Goal: Task Accomplishment & Management: Complete application form

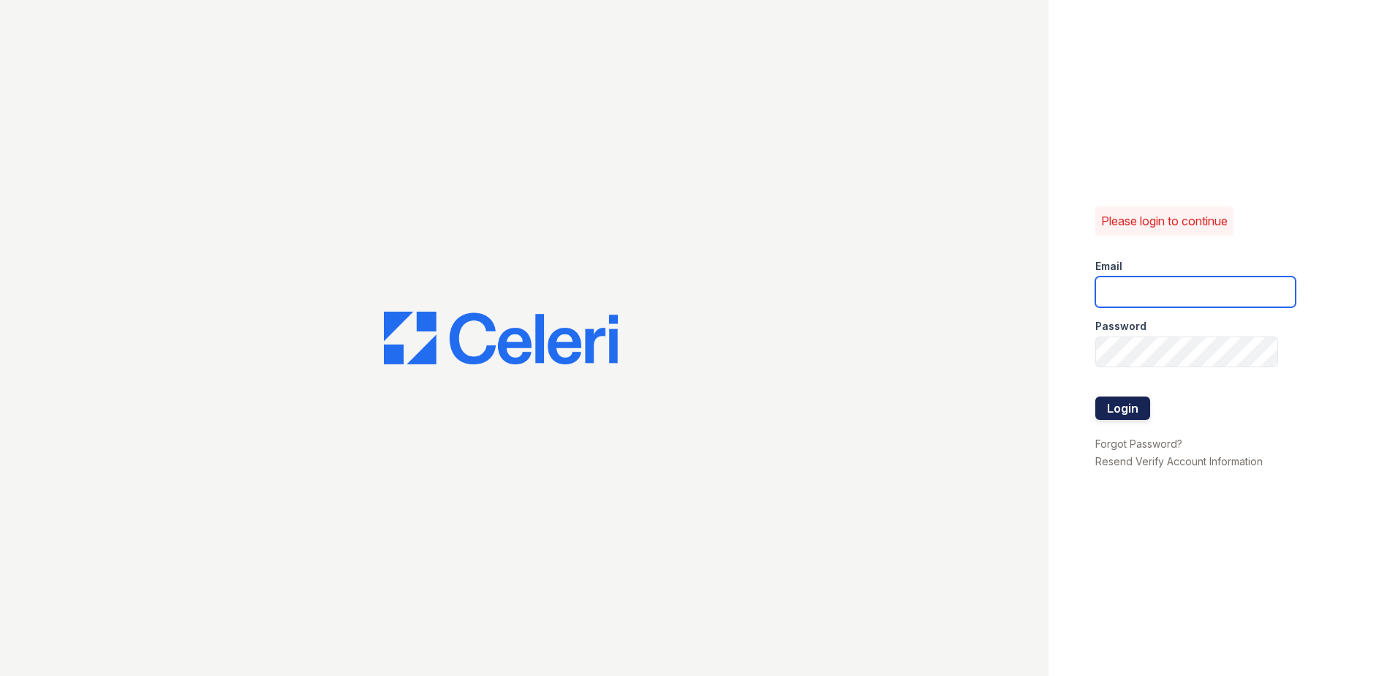
type input "[EMAIL_ADDRESS][DOMAIN_NAME]"
click at [1125, 413] on button "Login" at bounding box center [1122, 407] width 55 height 23
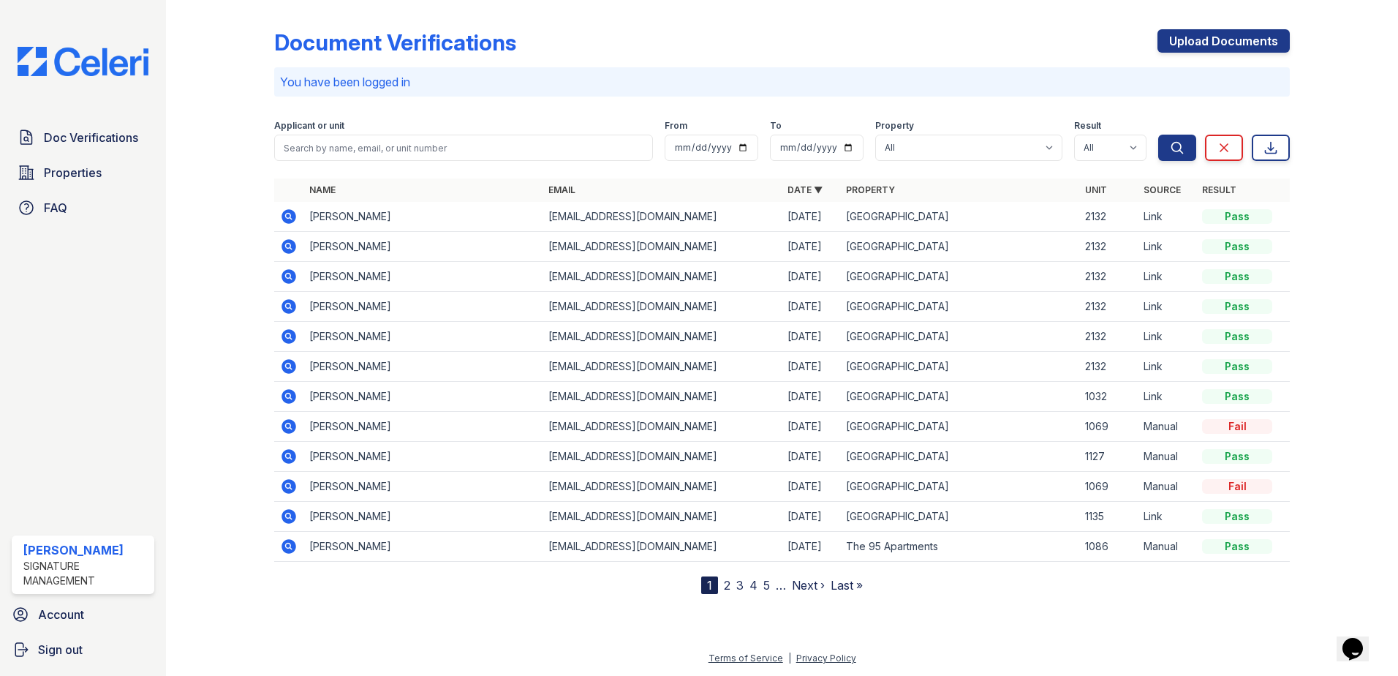
click at [799, 30] on div "Document Verifications Upload Documents" at bounding box center [782, 48] width 1016 height 38
click at [578, 98] on div "Document Verifications Upload Documents You have been logged in Filter Applican…" at bounding box center [782, 300] width 1016 height 588
click at [154, 526] on div "Doc Verifications Properties FAQ Taylor Mastel Signature Management Account Sig…" at bounding box center [83, 338] width 166 height 676
click at [1267, 39] on link "Upload Documents" at bounding box center [1224, 40] width 132 height 23
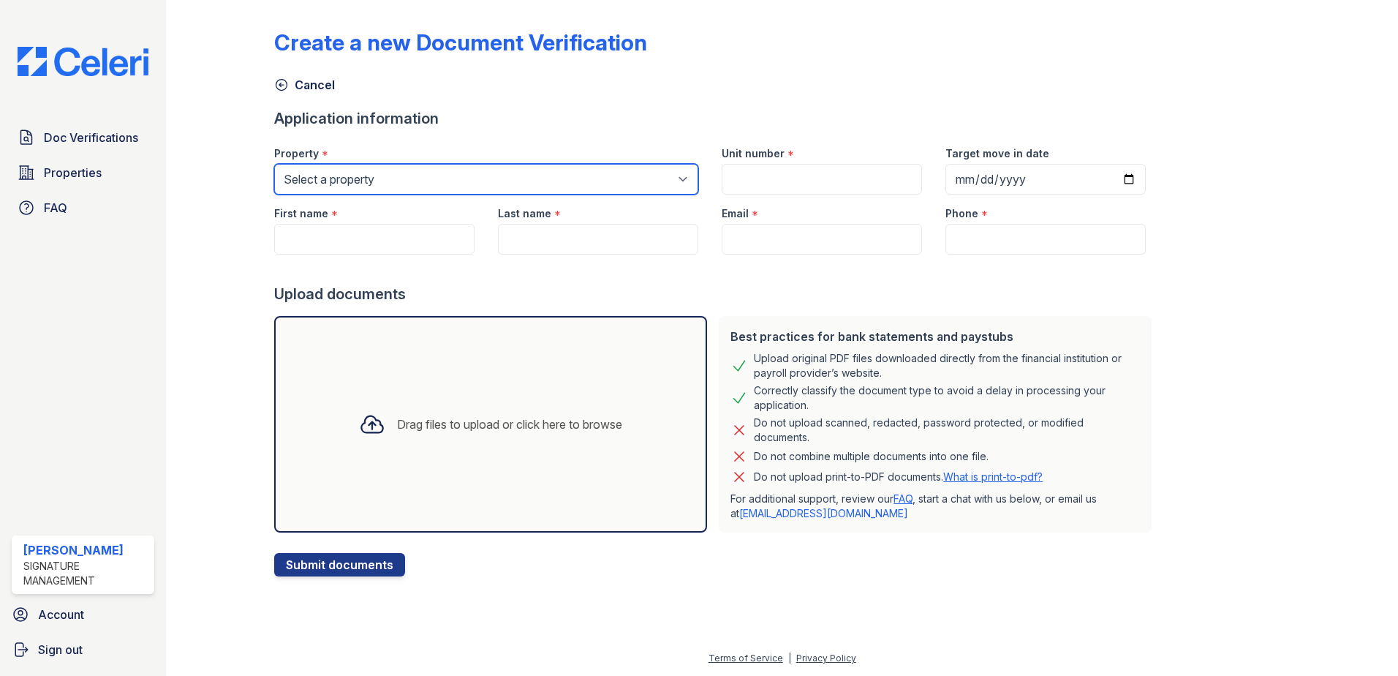
click at [622, 189] on select "Select a property Copper Creek Elevate Townhomes Habitat At DTLV The 95 Apartme…" at bounding box center [486, 179] width 424 height 31
select select "4658"
click at [274, 164] on select "Select a property Copper Creek Elevate Townhomes Habitat At DTLV The 95 Apartme…" at bounding box center [486, 179] width 424 height 31
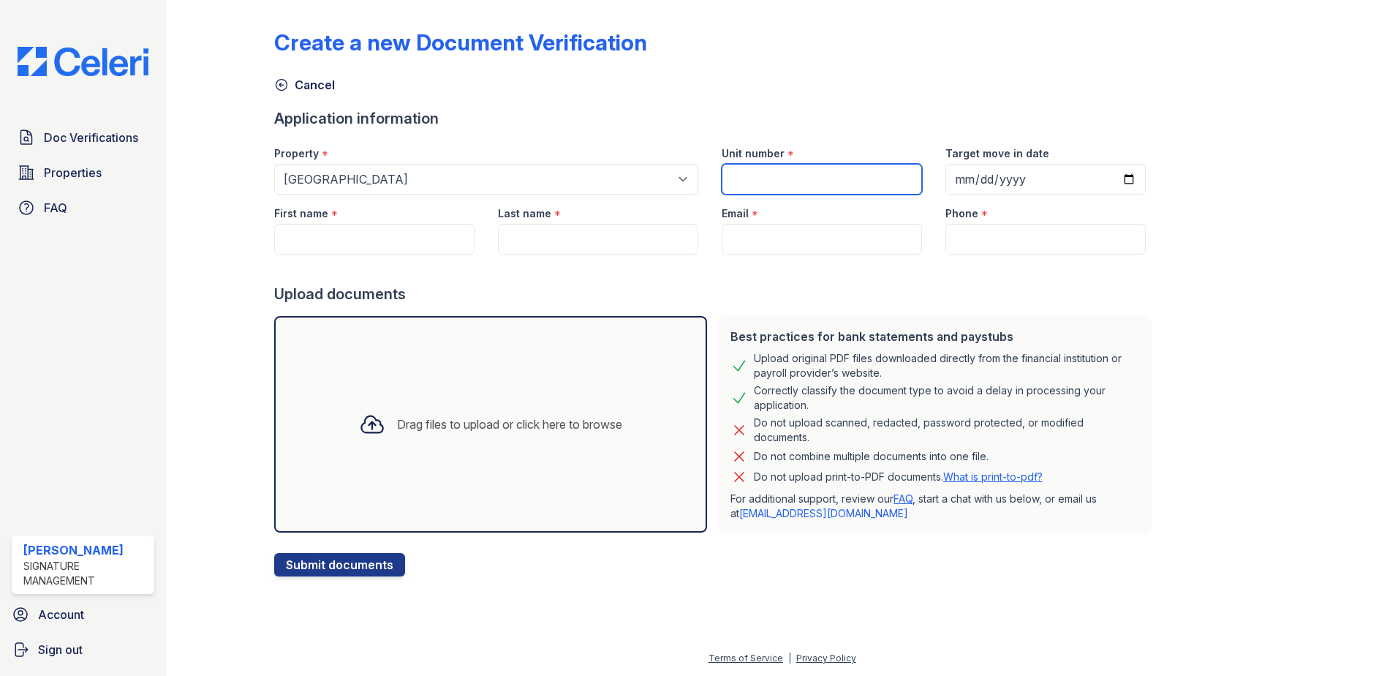
click at [795, 173] on input "Unit number" at bounding box center [822, 179] width 200 height 31
type input "1135"
type input "0001-09-25"
type input "2025-09-25"
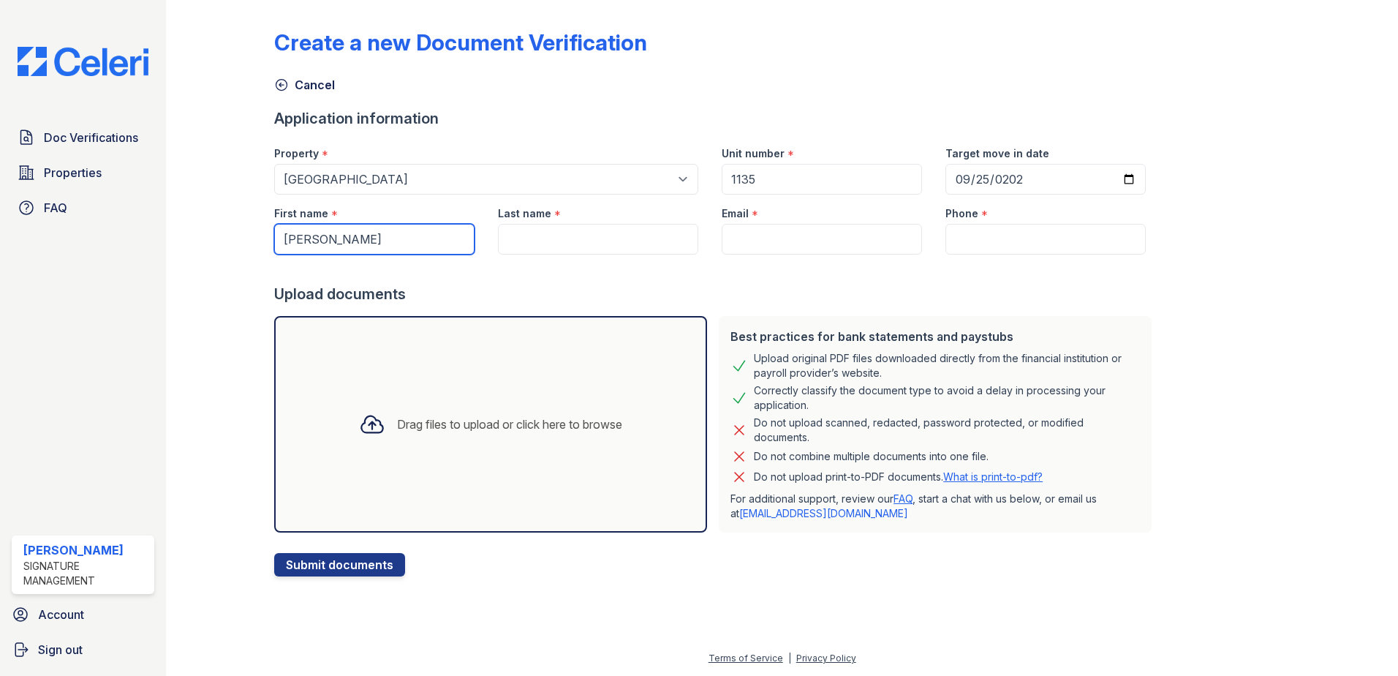
type input "DAvid"
type input "V"
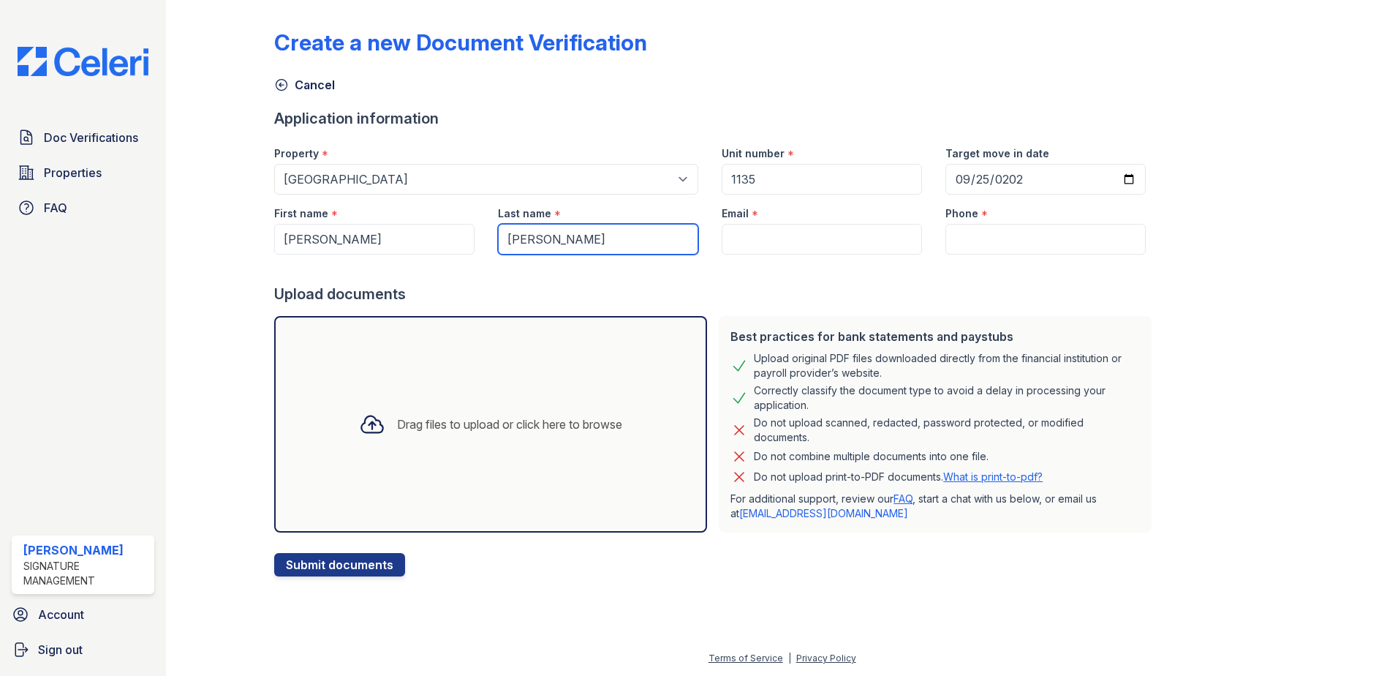
type input "Ballard"
type input "David"
click at [759, 236] on input "Email" at bounding box center [822, 239] width 200 height 31
click at [1052, 246] on input "Phone" at bounding box center [1046, 239] width 200 height 31
paste input "(702) 278-2089"
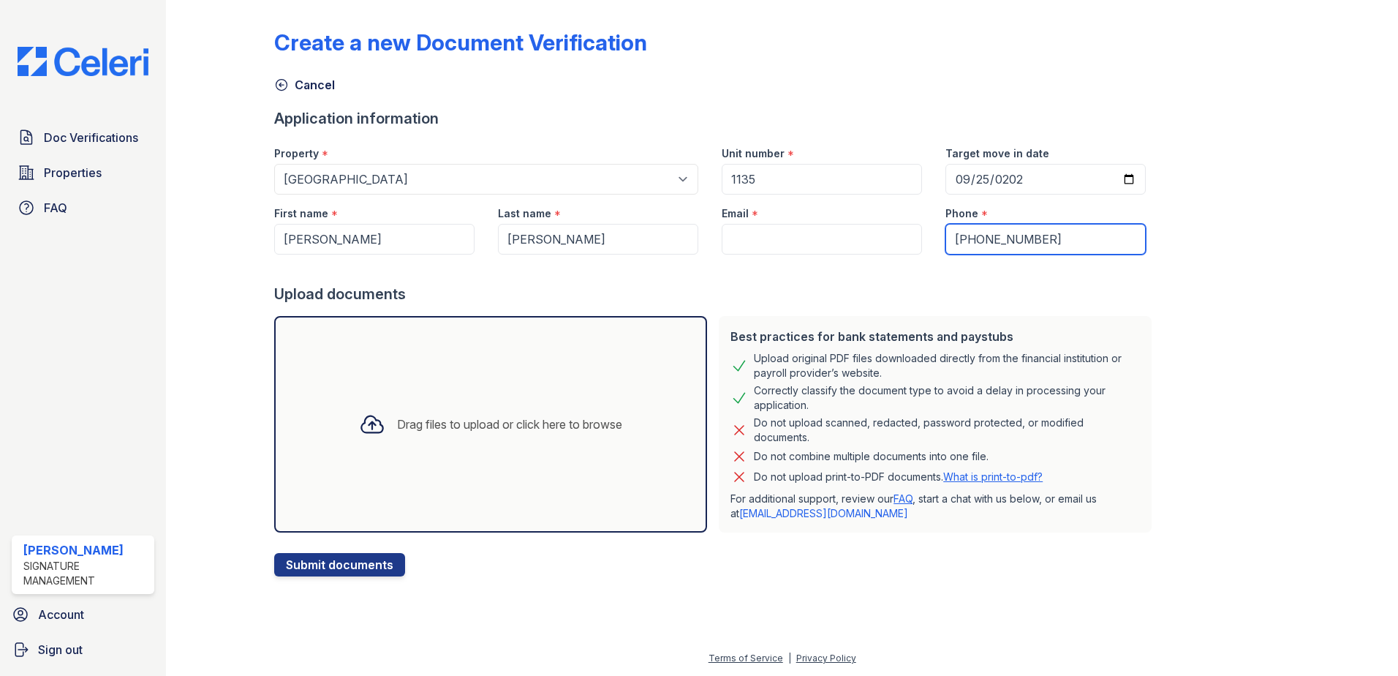
type input "(702) 278-2089"
click at [1234, 251] on div "Create a new Document Verification Cancel Application information Property * Se…" at bounding box center [782, 291] width 1016 height 570
click at [770, 237] on input "Email" at bounding box center [822, 239] width 200 height 31
paste input "davevegas03@yahoo.com"
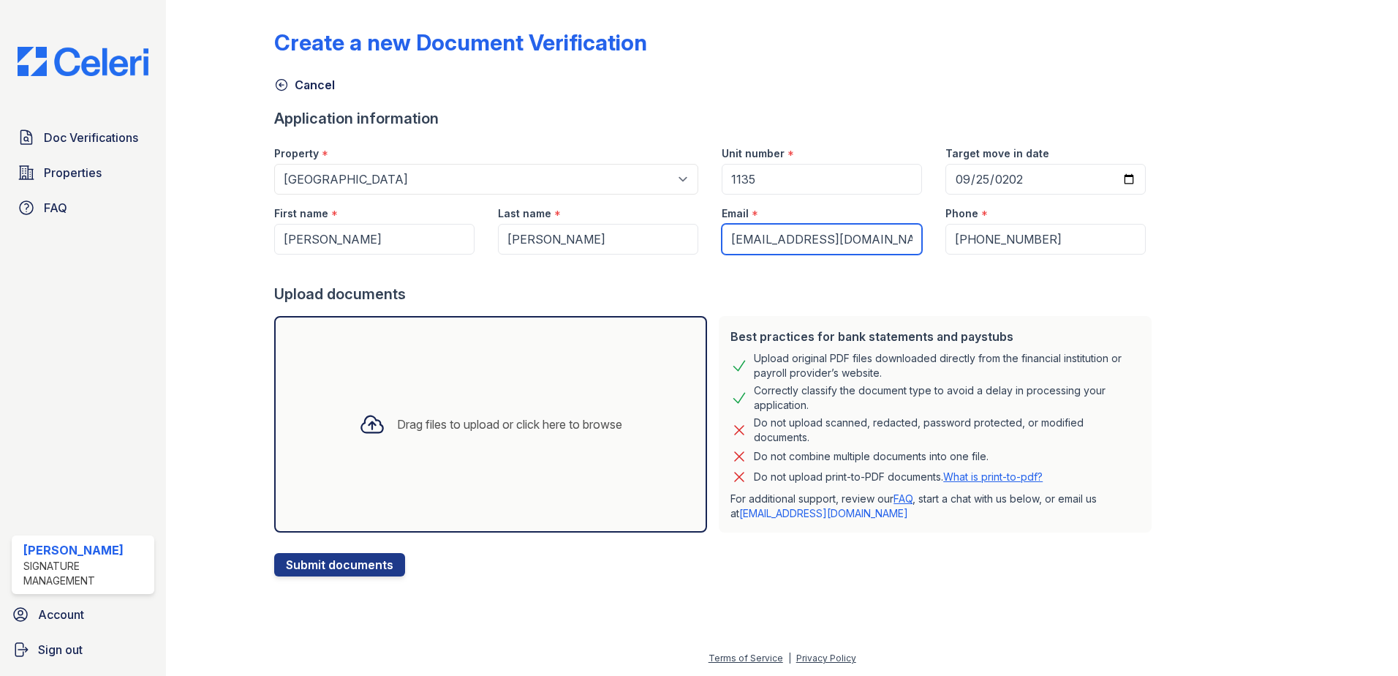
type input "davevegas03@yahoo.com"
click at [1144, 504] on div "Create a new Document Verification Cancel Application information Property * Se…" at bounding box center [782, 291] width 1016 height 570
click at [494, 412] on div "Drag files to upload or click here to browse" at bounding box center [490, 424] width 287 height 50
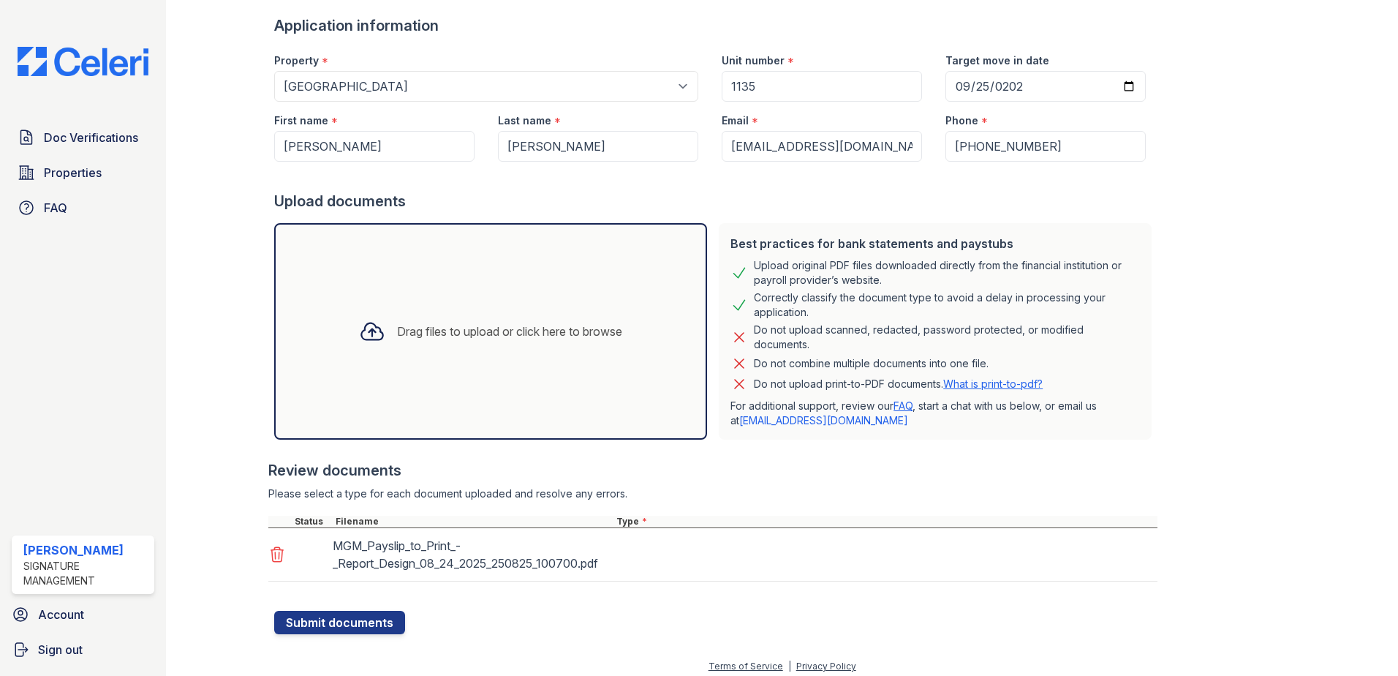
scroll to position [101, 0]
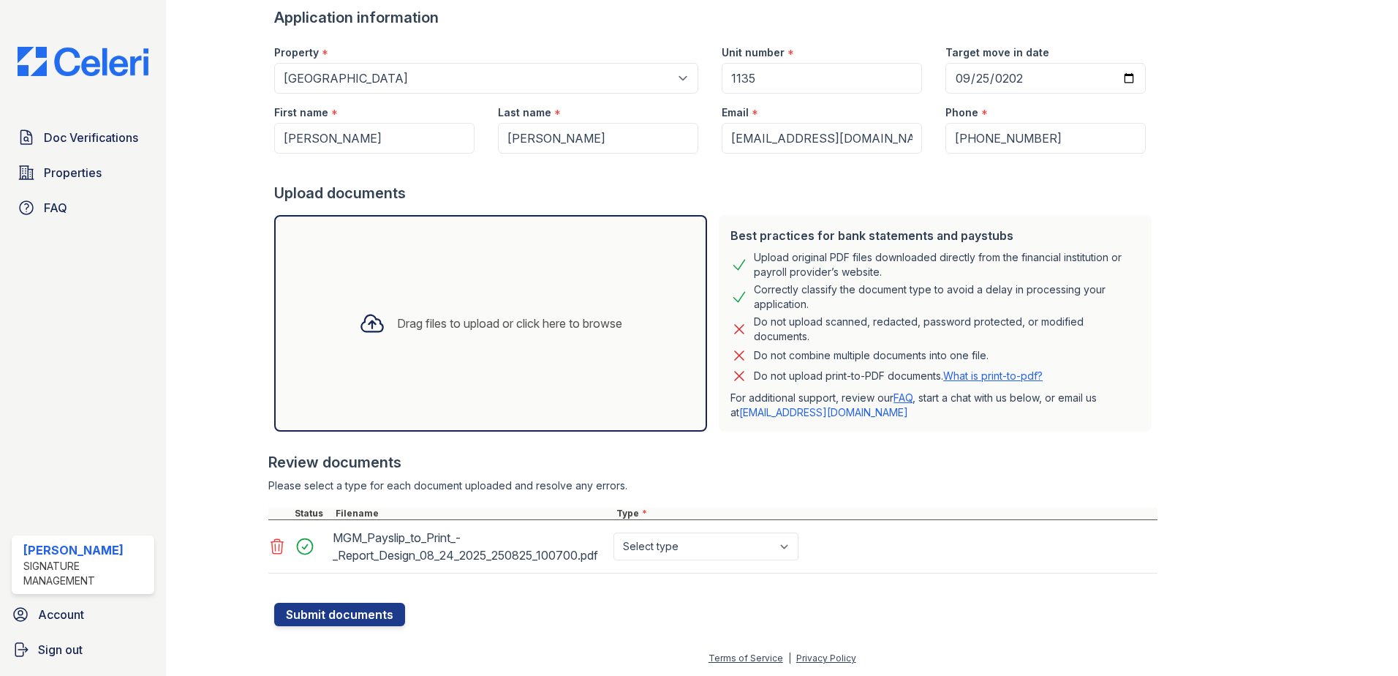
click at [675, 581] on div at bounding box center [712, 580] width 889 height 15
click at [676, 553] on select "Select type Paystub Bank Statement Offer Letter Tax Documents Benefit Award Let…" at bounding box center [706, 546] width 185 height 28
select select "paystub"
click at [614, 532] on select "Select type Paystub Bank Statement Offer Letter Tax Documents Benefit Award Let…" at bounding box center [706, 546] width 185 height 28
click at [513, 319] on div "Drag files to upload or click here to browse" at bounding box center [509, 323] width 225 height 18
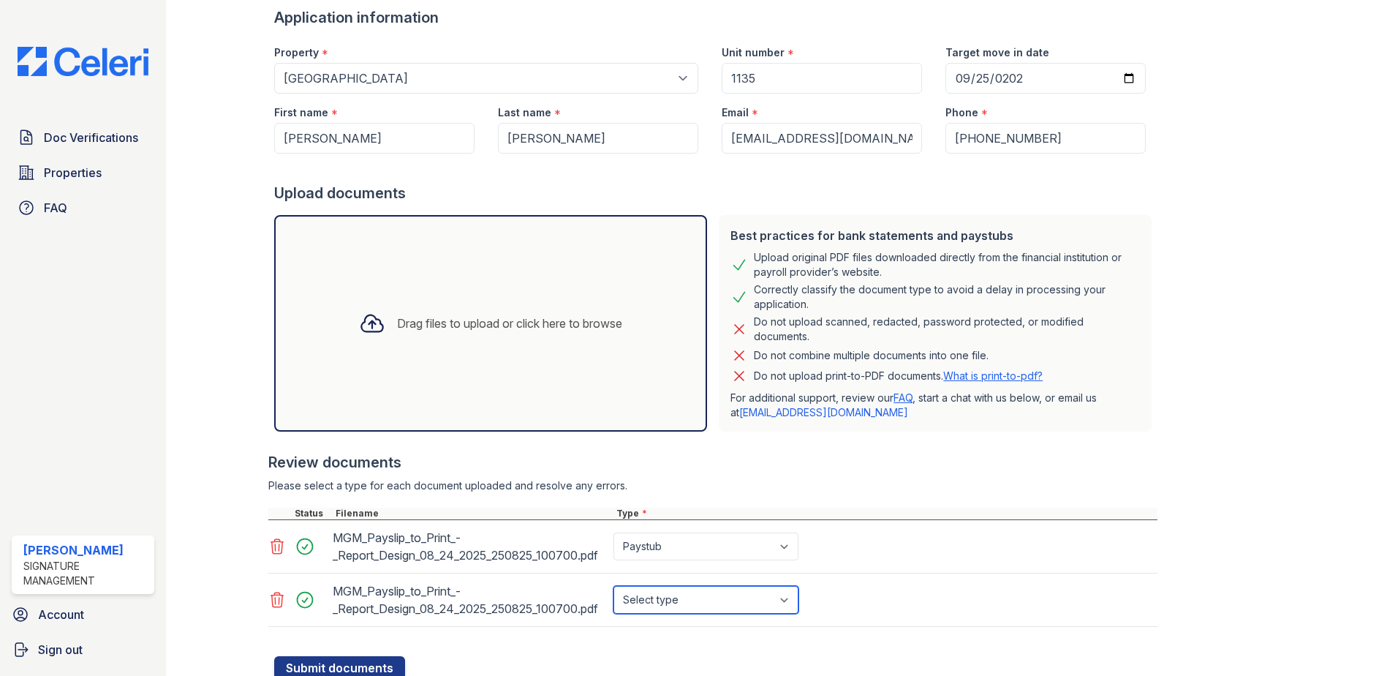
drag, startPoint x: 690, startPoint y: 612, endPoint x: 690, endPoint y: 603, distance: 9.5
click at [690, 611] on select "Select type Paystub Bank Statement Offer Letter Tax Documents Benefit Award Let…" at bounding box center [706, 600] width 185 height 28
select select "paystub"
click at [614, 586] on select "Select type Paystub Bank Statement Offer Letter Tax Documents Benefit Award Let…" at bounding box center [706, 600] width 185 height 28
click at [610, 652] on div at bounding box center [715, 648] width 883 height 15
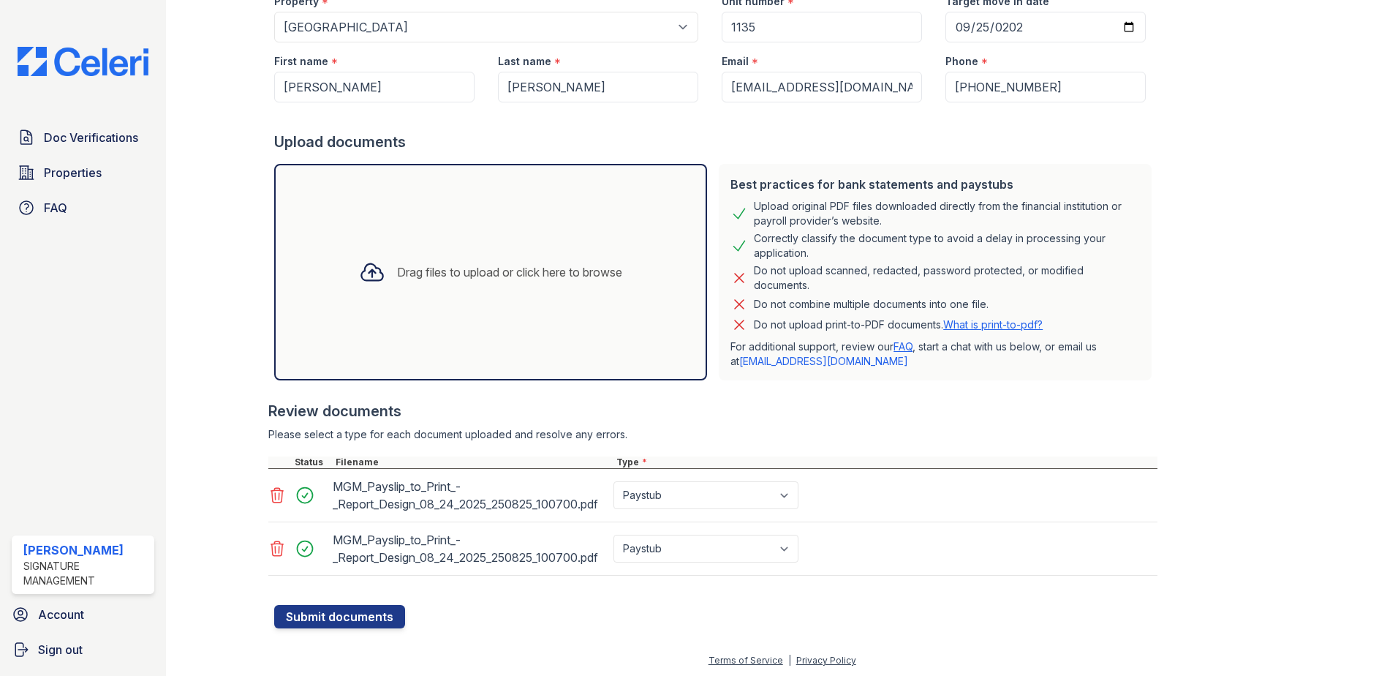
scroll to position [154, 0]
click at [352, 615] on button "Submit documents" at bounding box center [339, 614] width 131 height 23
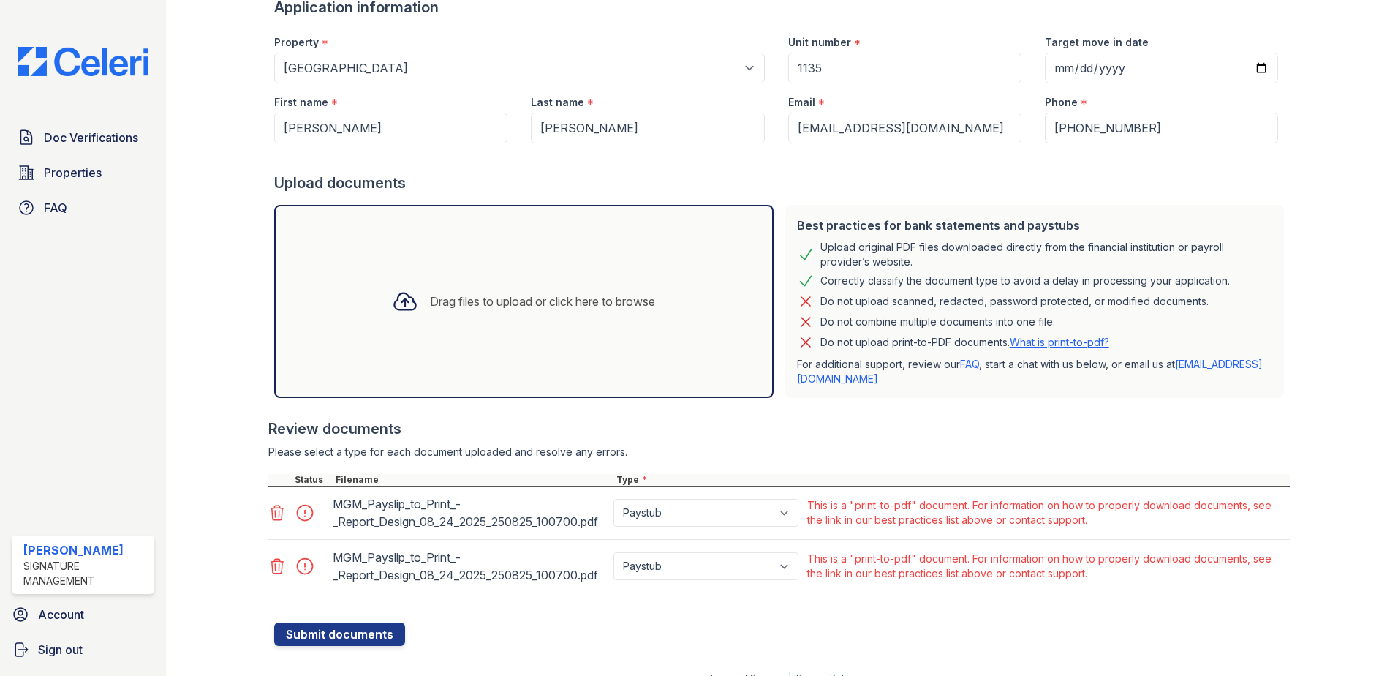
scroll to position [172, 0]
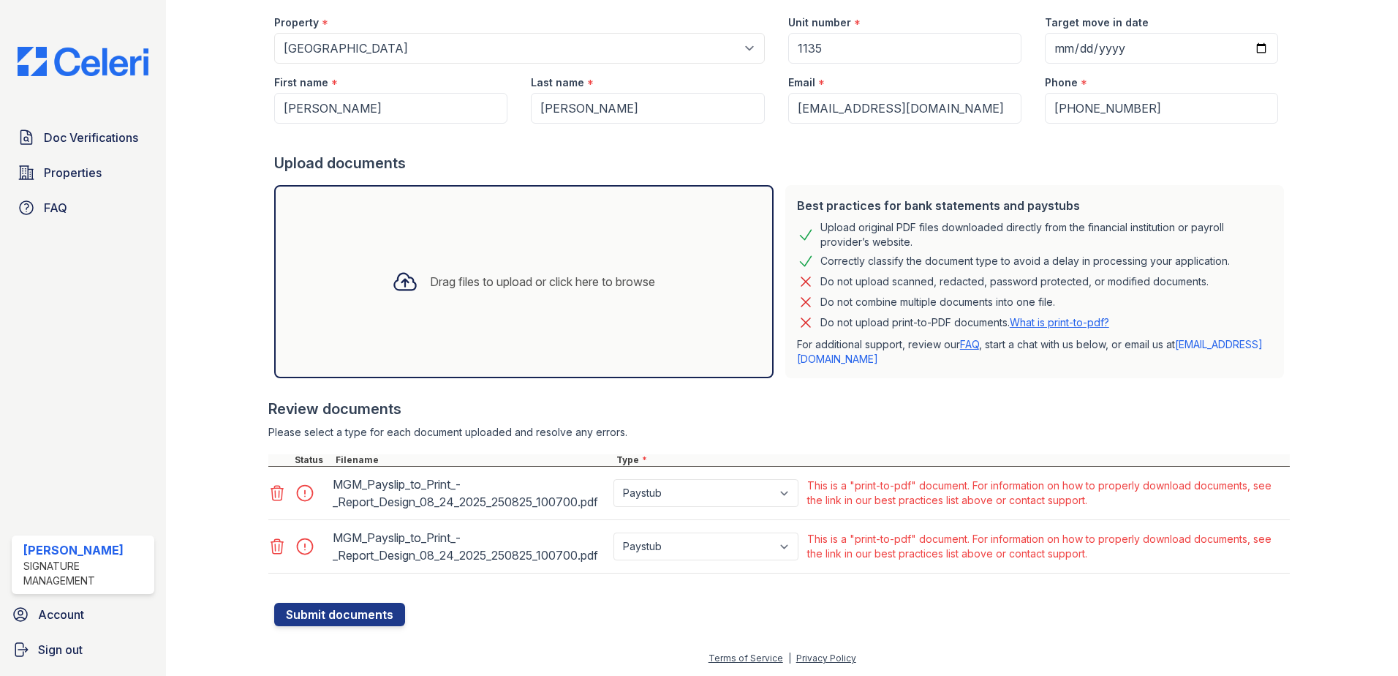
click at [1104, 504] on div "This is a "print-to-pdf" document. For information on how to properly download …" at bounding box center [1047, 492] width 480 height 29
drag, startPoint x: 1104, startPoint y: 504, endPoint x: 1077, endPoint y: 458, distance: 53.4
click at [1077, 458] on div "Review documents Please select a type for each document uploaded and resolve an…" at bounding box center [779, 486] width 1022 height 204
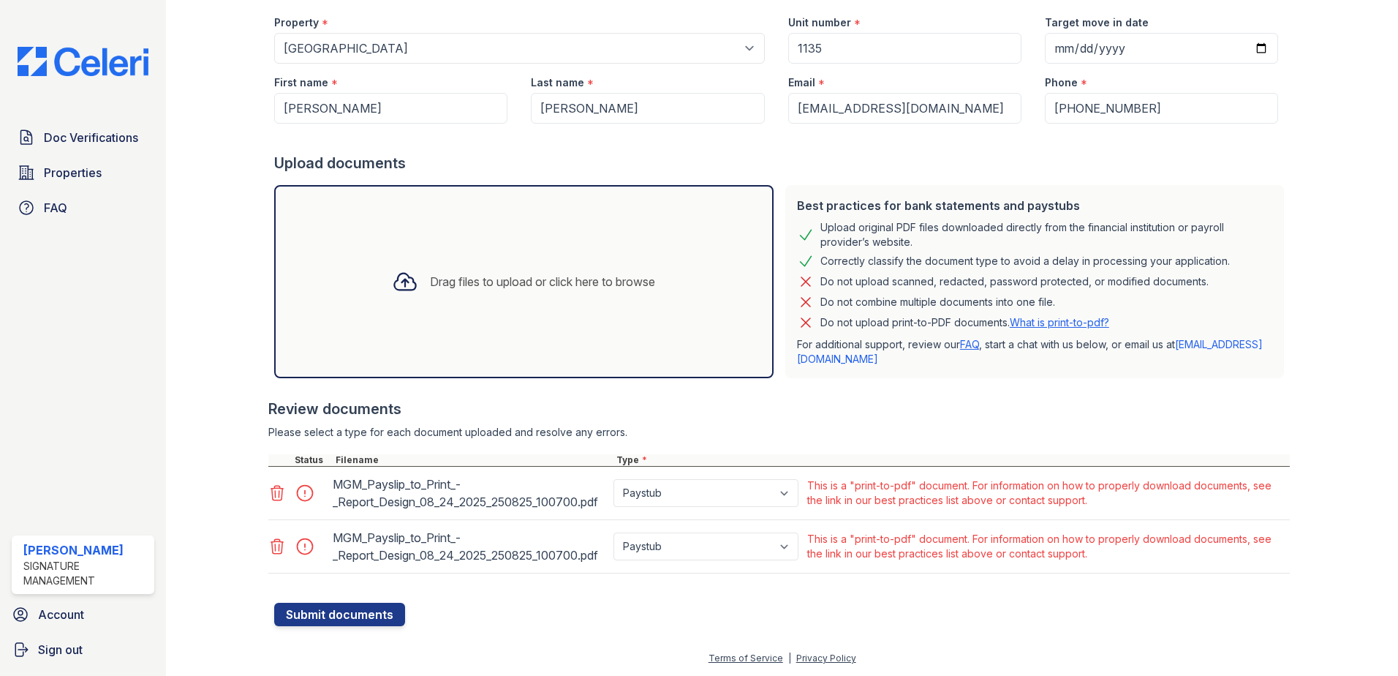
drag, startPoint x: 1077, startPoint y: 458, endPoint x: 1176, endPoint y: 506, distance: 109.9
click at [1176, 506] on div "This is a "print-to-pdf" document. For information on how to properly download …" at bounding box center [1047, 492] width 480 height 29
drag, startPoint x: 1156, startPoint y: 512, endPoint x: 811, endPoint y: 484, distance: 346.3
click at [811, 484] on div "This is a "print-to-pdf" document. For information on how to properly download …" at bounding box center [1047, 492] width 486 height 41
click at [1161, 484] on div "This is a "print-to-pdf" document. For information on how to properly download …" at bounding box center [1047, 492] width 480 height 29
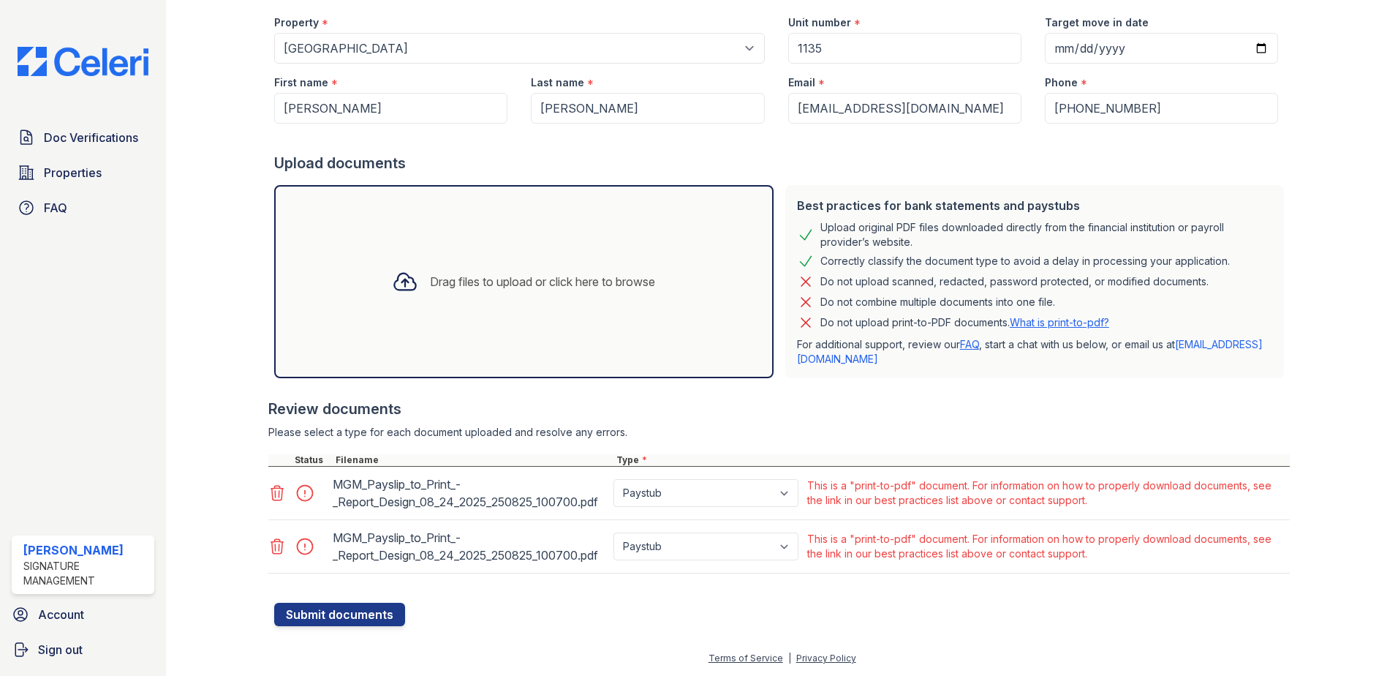
click at [1163, 505] on div "This is a "print-to-pdf" document. For information on how to properly download …" at bounding box center [1047, 492] width 480 height 29
drag, startPoint x: 1139, startPoint y: 507, endPoint x: 845, endPoint y: 444, distance: 300.6
click at [845, 444] on div "Review documents Please select a type for each document uploaded and resolve an…" at bounding box center [779, 486] width 1022 height 204
click at [1082, 404] on div "Review documents" at bounding box center [779, 409] width 1022 height 20
drag, startPoint x: 1123, startPoint y: 504, endPoint x: 1024, endPoint y: 461, distance: 107.7
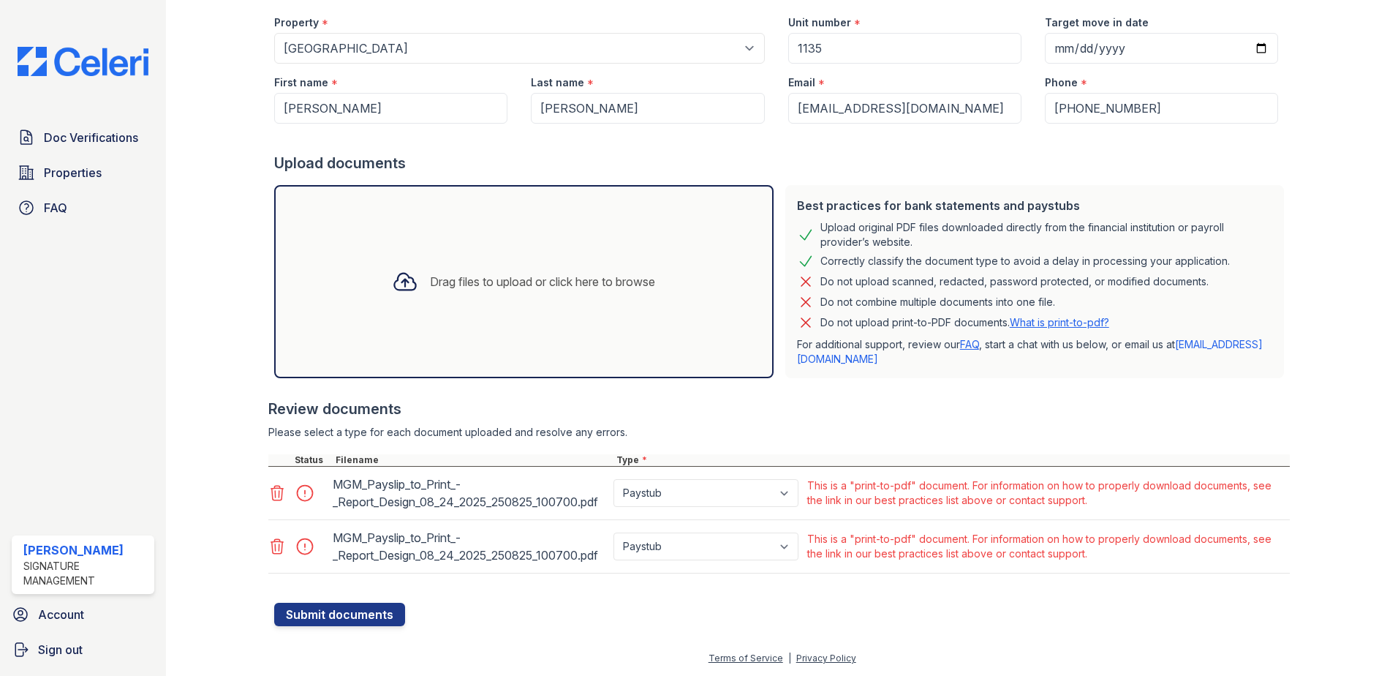
click at [1024, 461] on div "Review documents Please select a type for each document uploaded and resolve an…" at bounding box center [779, 486] width 1022 height 204
drag, startPoint x: 1024, startPoint y: 461, endPoint x: 1118, endPoint y: 525, distance: 114.2
click at [1118, 525] on div "MGM_Payslip_to_Print_-_Report_Design_08_24_2025_250825_100700.pdf Paystub Bank …" at bounding box center [779, 546] width 1022 height 53
click at [701, 489] on select "Paystub Bank Statement Offer Letter Tax Documents Benefit Award Letter Investme…" at bounding box center [706, 493] width 185 height 28
click at [1074, 499] on div "This is a "print-to-pdf" document. For information on how to properly download …" at bounding box center [1047, 492] width 480 height 29
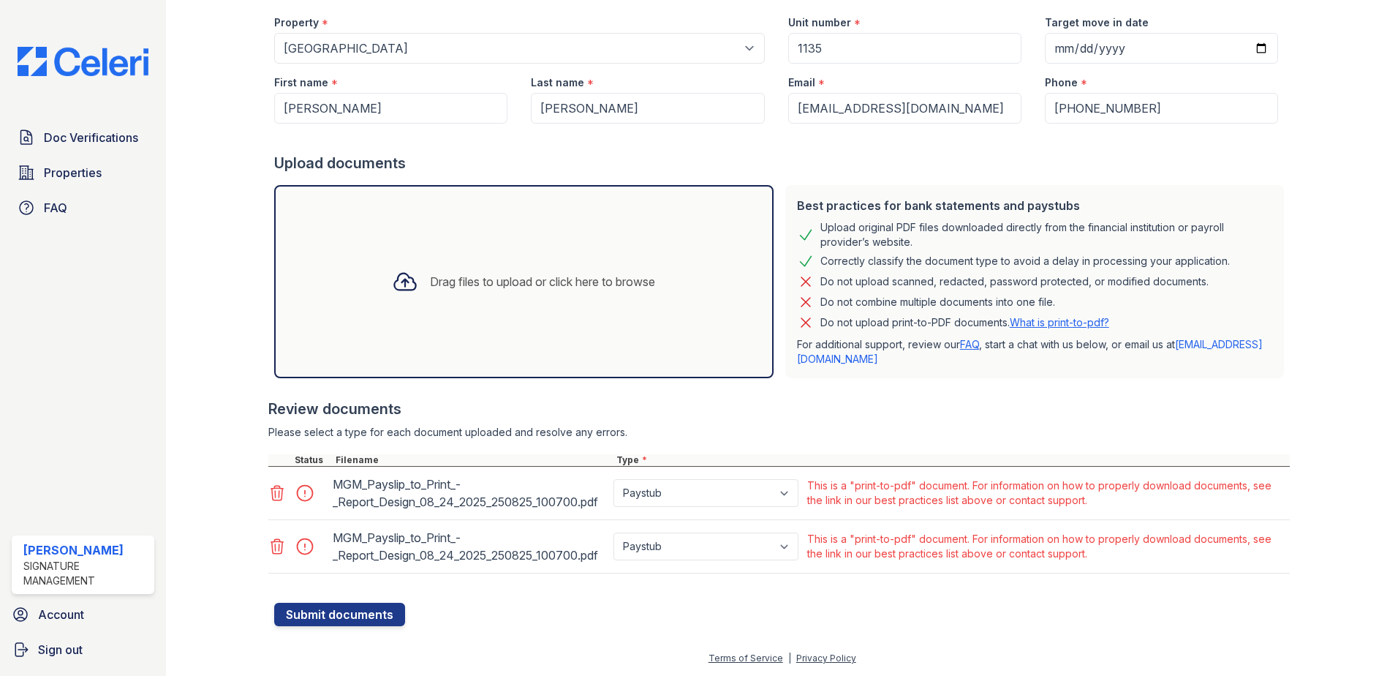
click at [1171, 394] on div at bounding box center [779, 391] width 1022 height 15
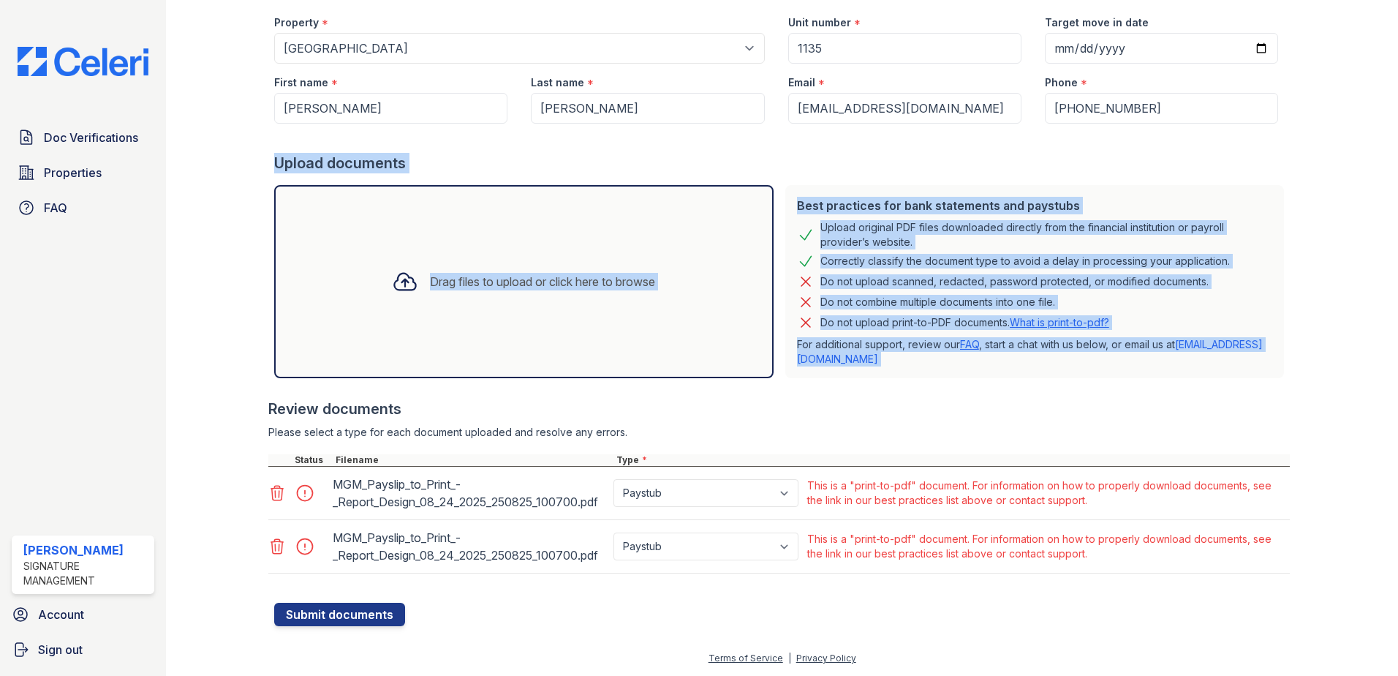
drag, startPoint x: 1171, startPoint y: 394, endPoint x: 1097, endPoint y: 148, distance: 256.6
click at [1097, 148] on form "Application information Property * Select a property Copper Creek Elevate Townh…" at bounding box center [782, 301] width 1016 height 649
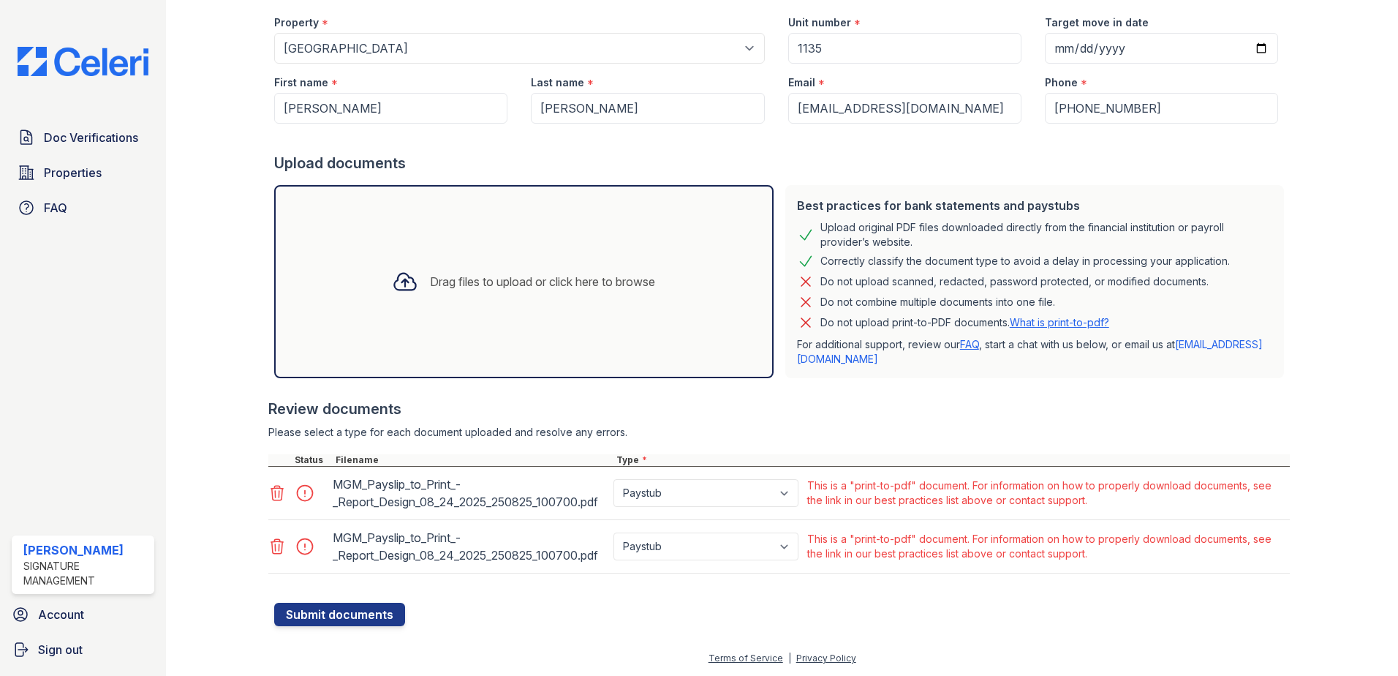
click at [1290, 280] on div at bounding box center [1332, 230] width 85 height 792
click at [1327, 338] on div at bounding box center [1332, 230] width 85 height 792
click at [577, 622] on form "Application information Property * Select a property Copper Creek Elevate Townh…" at bounding box center [782, 301] width 1016 height 649
drag, startPoint x: 371, startPoint y: 480, endPoint x: 498, endPoint y: 493, distance: 127.8
click at [498, 493] on div "MGM_Payslip_to_Print_-_Report_Design_08_24_2025_250825_100700.pdf" at bounding box center [470, 492] width 275 height 41
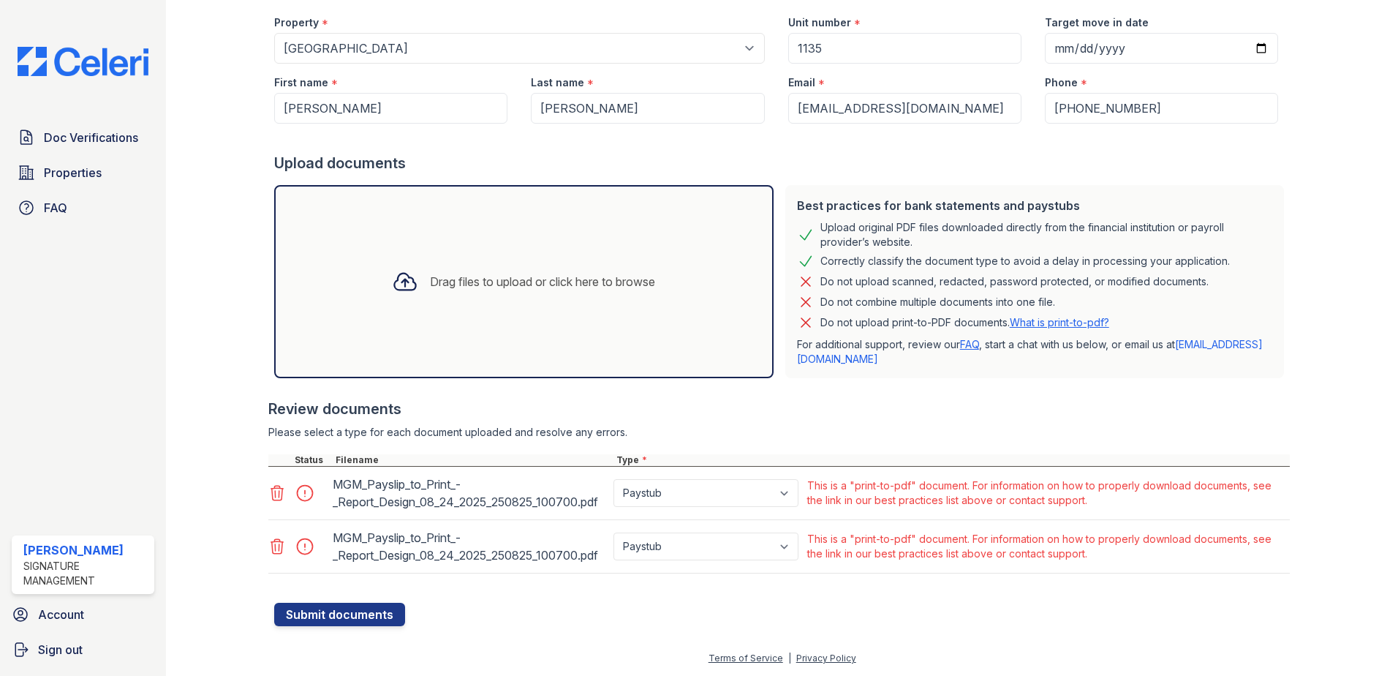
drag, startPoint x: 498, startPoint y: 493, endPoint x: 540, endPoint y: 627, distance: 140.9
click at [540, 627] on div "Create a new Document Verification Cancel Please correct the errors below. Appl…" at bounding box center [781, 238] width 1185 height 821
click at [702, 492] on select "Paystub Bank Statement Offer Letter Tax Documents Benefit Award Letter Investme…" at bounding box center [706, 493] width 185 height 28
click at [707, 499] on select "Paystub Bank Statement Offer Letter Tax Documents Benefit Award Letter Investme…" at bounding box center [706, 493] width 185 height 28
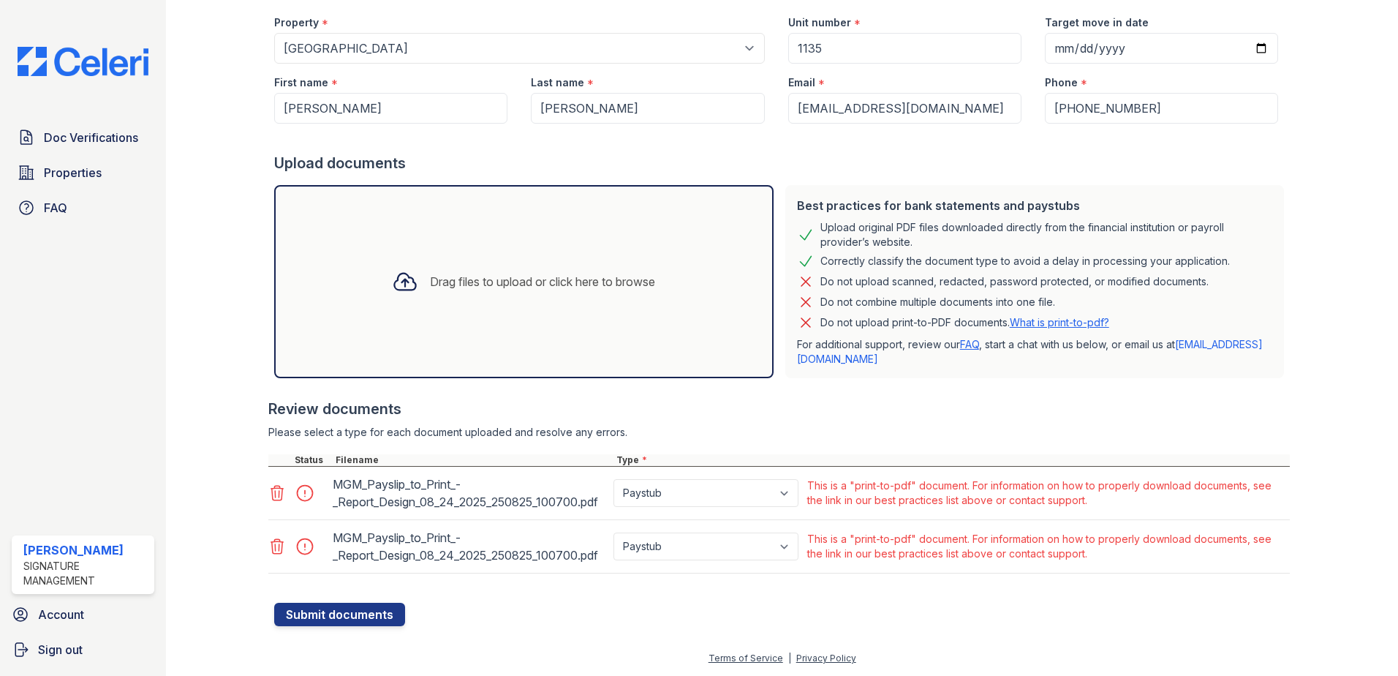
click at [749, 608] on form "Application information Property * Select a property Copper Creek Elevate Townh…" at bounding box center [782, 301] width 1016 height 649
click at [754, 613] on form "Application information Property * Select a property Copper Creek Elevate Townh…" at bounding box center [782, 301] width 1016 height 649
click at [744, 580] on div at bounding box center [779, 580] width 1022 height 15
click at [801, 425] on div "Please select a type for each document uploaded and resolve any errors." at bounding box center [779, 432] width 1022 height 15
click at [782, 498] on select "Paystub Bank Statement Offer Letter Tax Documents Benefit Award Letter Investme…" at bounding box center [706, 493] width 185 height 28
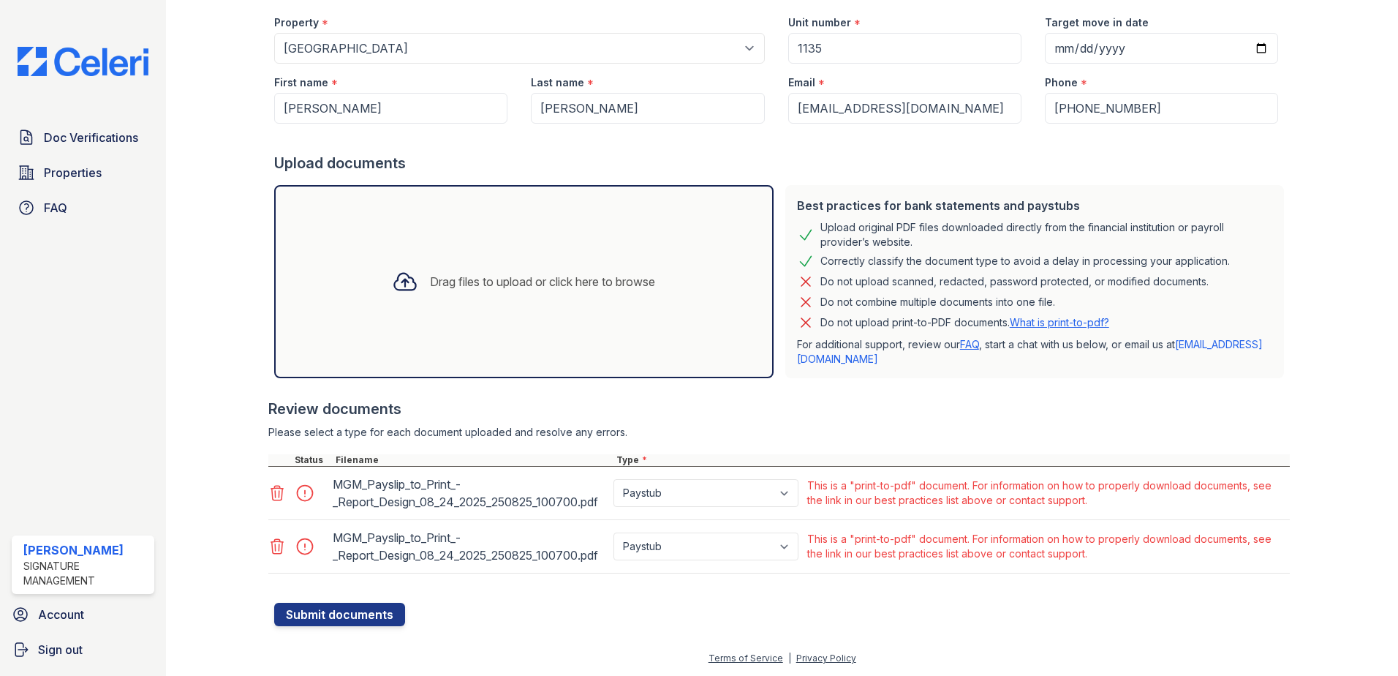
click at [932, 602] on div at bounding box center [782, 595] width 1016 height 15
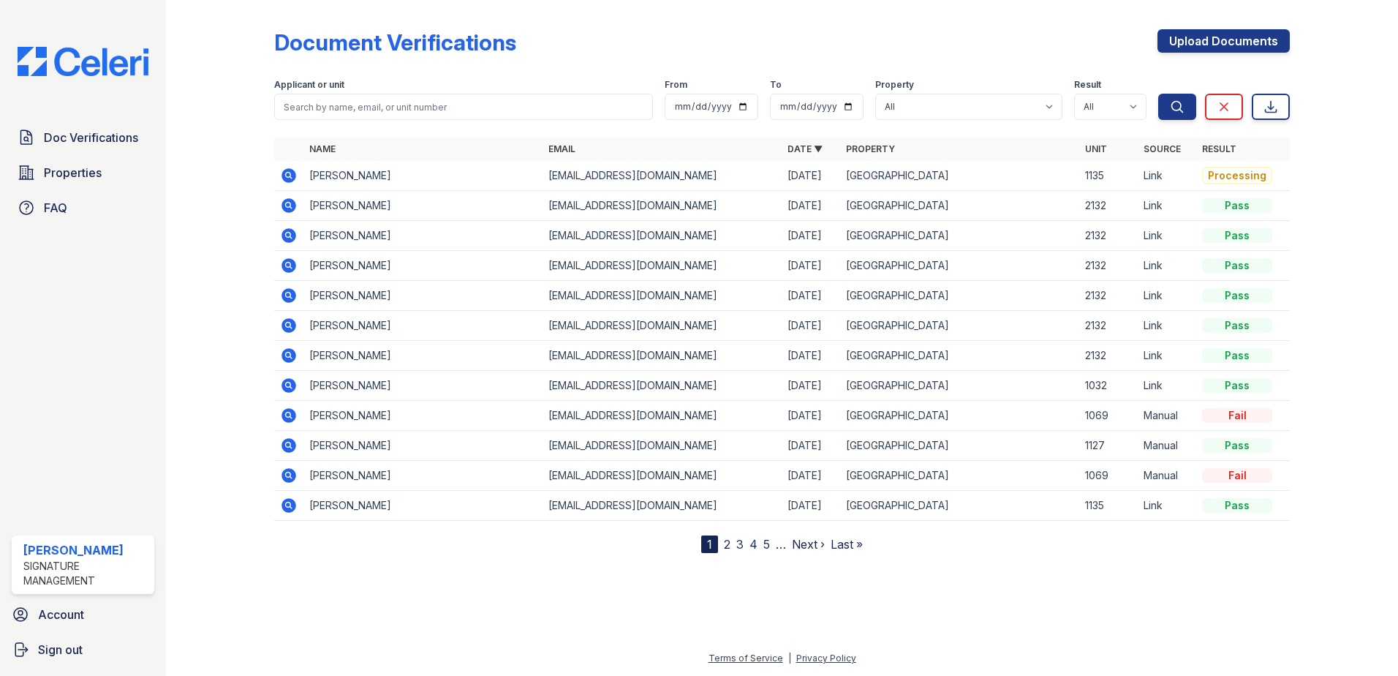
click at [286, 172] on icon at bounding box center [289, 175] width 15 height 15
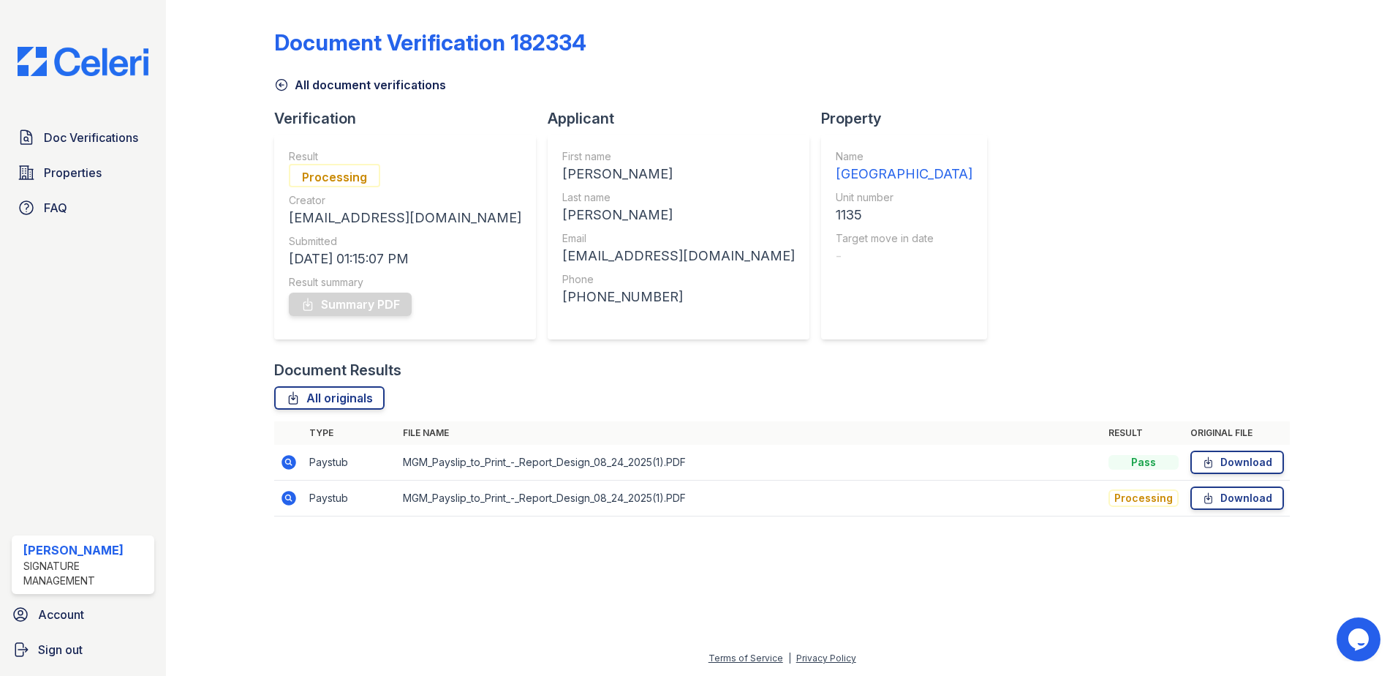
click at [1124, 275] on div "Document Verification 182334 All document verifications Verification Result Pro…" at bounding box center [782, 268] width 1016 height 525
click at [1040, 341] on div "Document Verification 182334 All document verifications Verification Result Pas…" at bounding box center [782, 268] width 1016 height 525
click at [1039, 348] on div "Document Verification 182334 All document verifications Verification Result Pas…" at bounding box center [782, 268] width 1016 height 525
click at [1016, 273] on div "Document Verification 182334 All document verifications Verification Result Pas…" at bounding box center [782, 268] width 1016 height 525
click at [967, 184] on div "Document Verification 182334 All document verifications Verification Result Pas…" at bounding box center [782, 268] width 1016 height 525
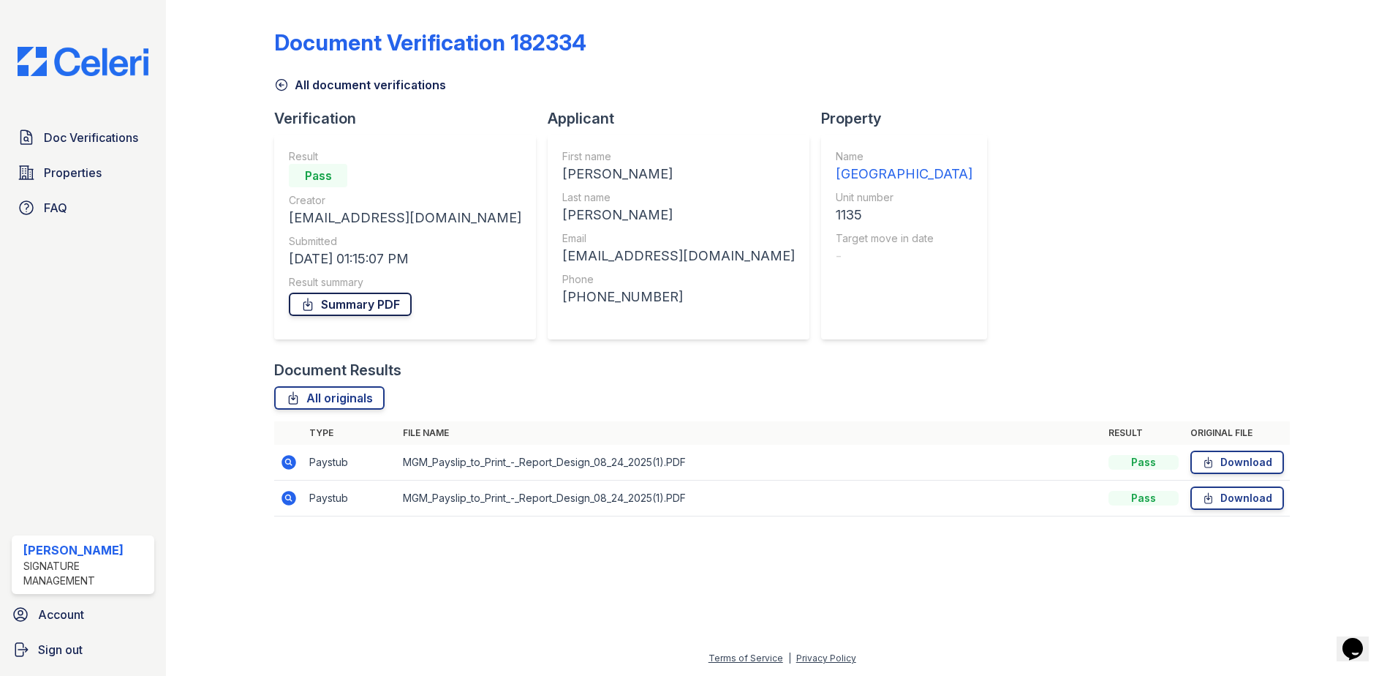
click at [382, 311] on link "Summary PDF" at bounding box center [350, 304] width 123 height 23
click at [905, 325] on div "Document Verification 182334 All document verifications Verification Result Pas…" at bounding box center [782, 268] width 1016 height 525
click at [1207, 450] on link "Download" at bounding box center [1238, 461] width 94 height 23
